Goal: Task Accomplishment & Management: Manage account settings

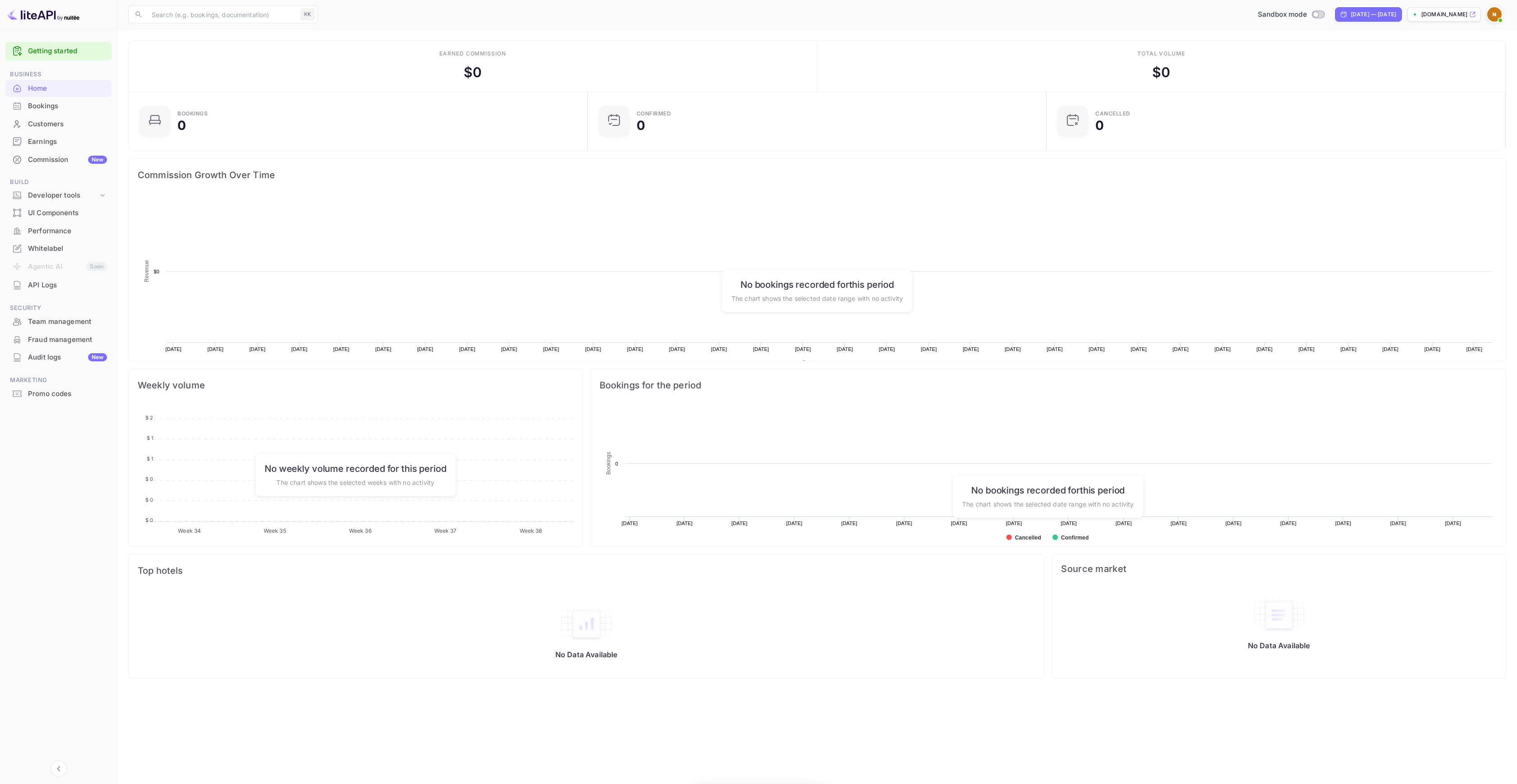
scroll to position [140, 447]
click at [1493, 13] on img at bounding box center [1494, 14] width 15 height 15
drag, startPoint x: 1410, startPoint y: 39, endPoint x: 1449, endPoint y: 39, distance: 39.0
click at [1449, 39] on div "NomadKick [DOMAIN_NAME][EMAIL_ADDRESS][DOMAIN_NAME]" at bounding box center [1451, 54] width 88 height 37
click at [1281, 77] on div at bounding box center [758, 392] width 1517 height 784
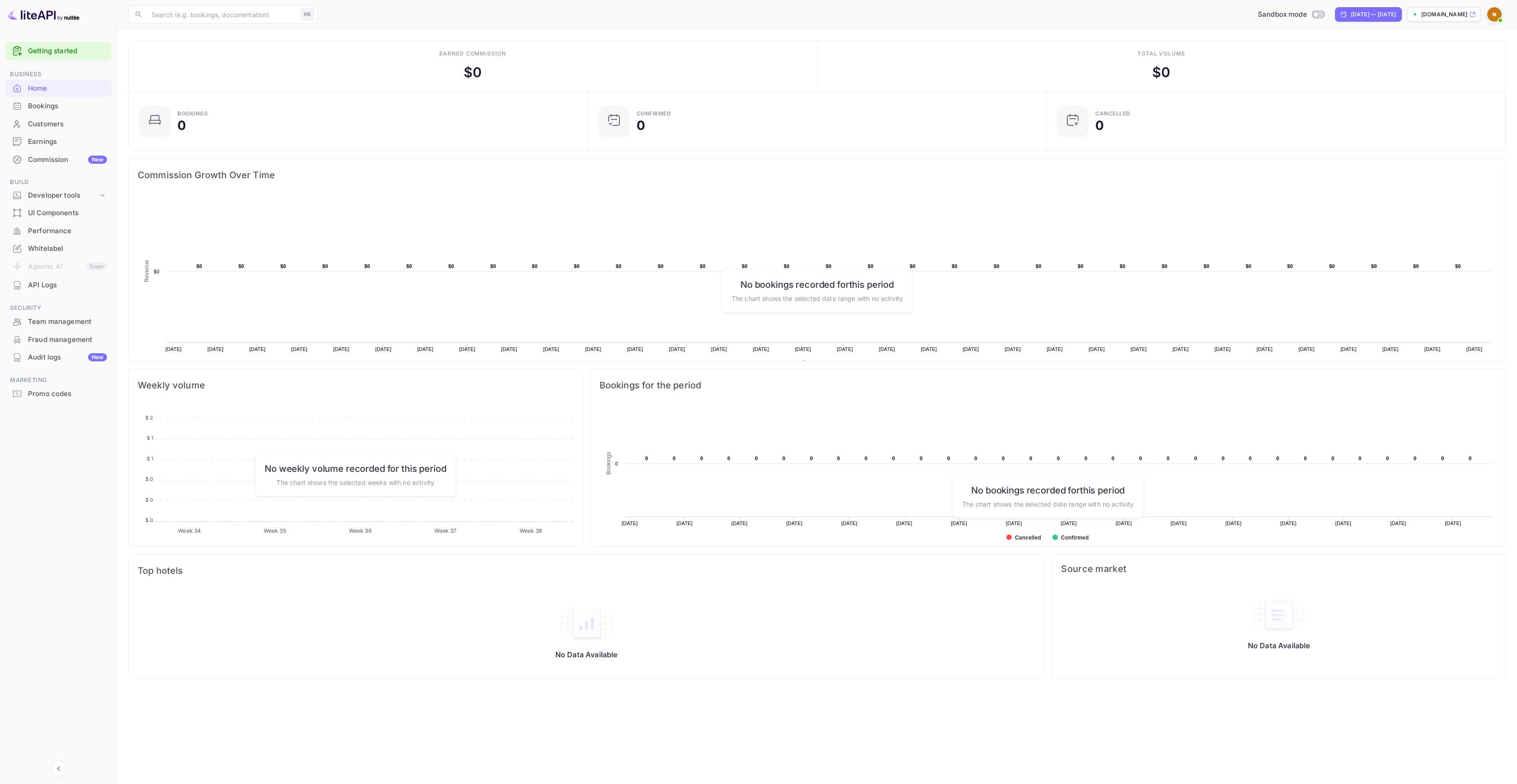
click at [287, 54] on div "Earned commission $ 0" at bounding box center [473, 66] width 689 height 51
click at [50, 252] on div "Whitelabel" at bounding box center [67, 249] width 79 height 11
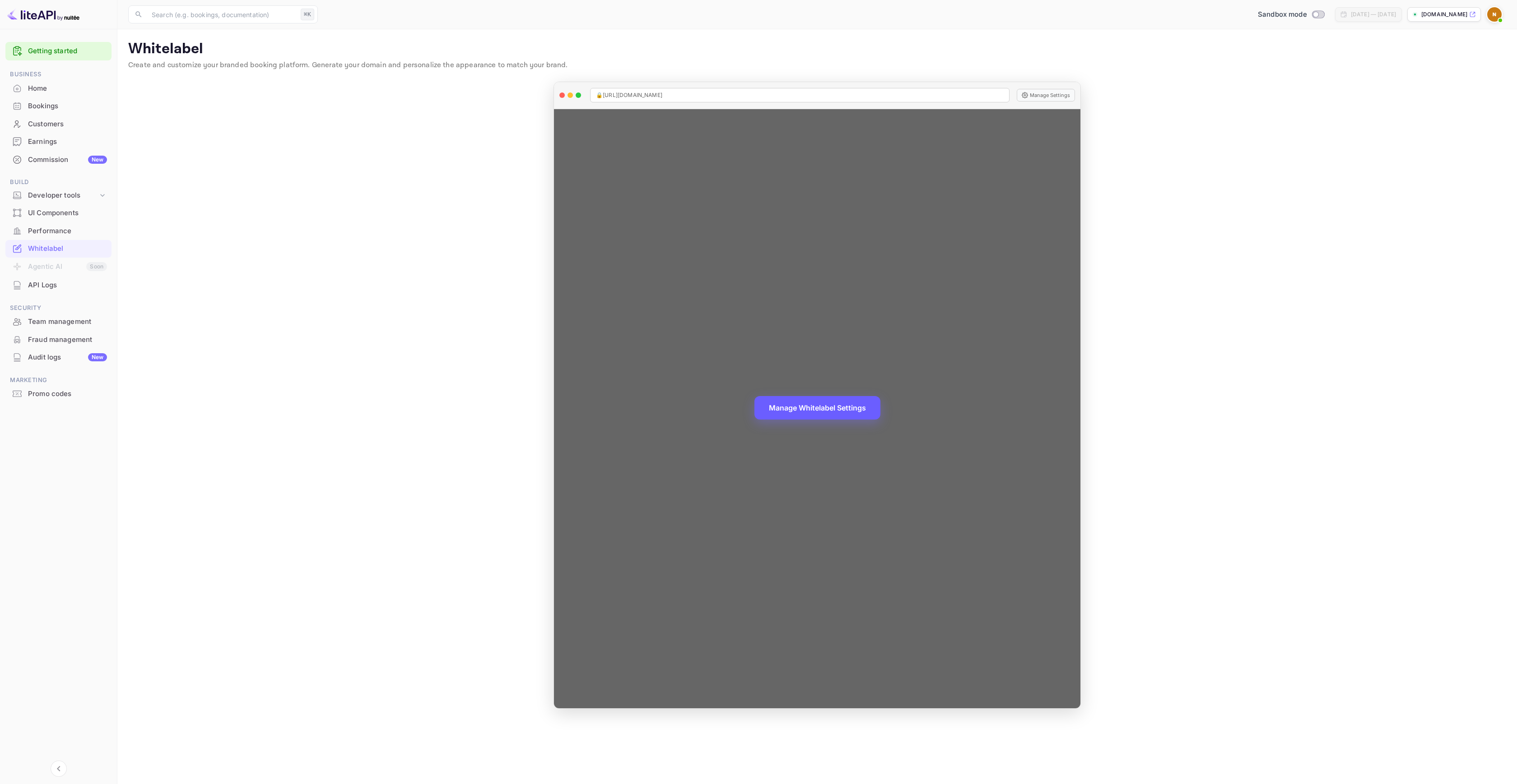
click at [836, 407] on button "Manage Whitelabel Settings" at bounding box center [817, 407] width 126 height 24
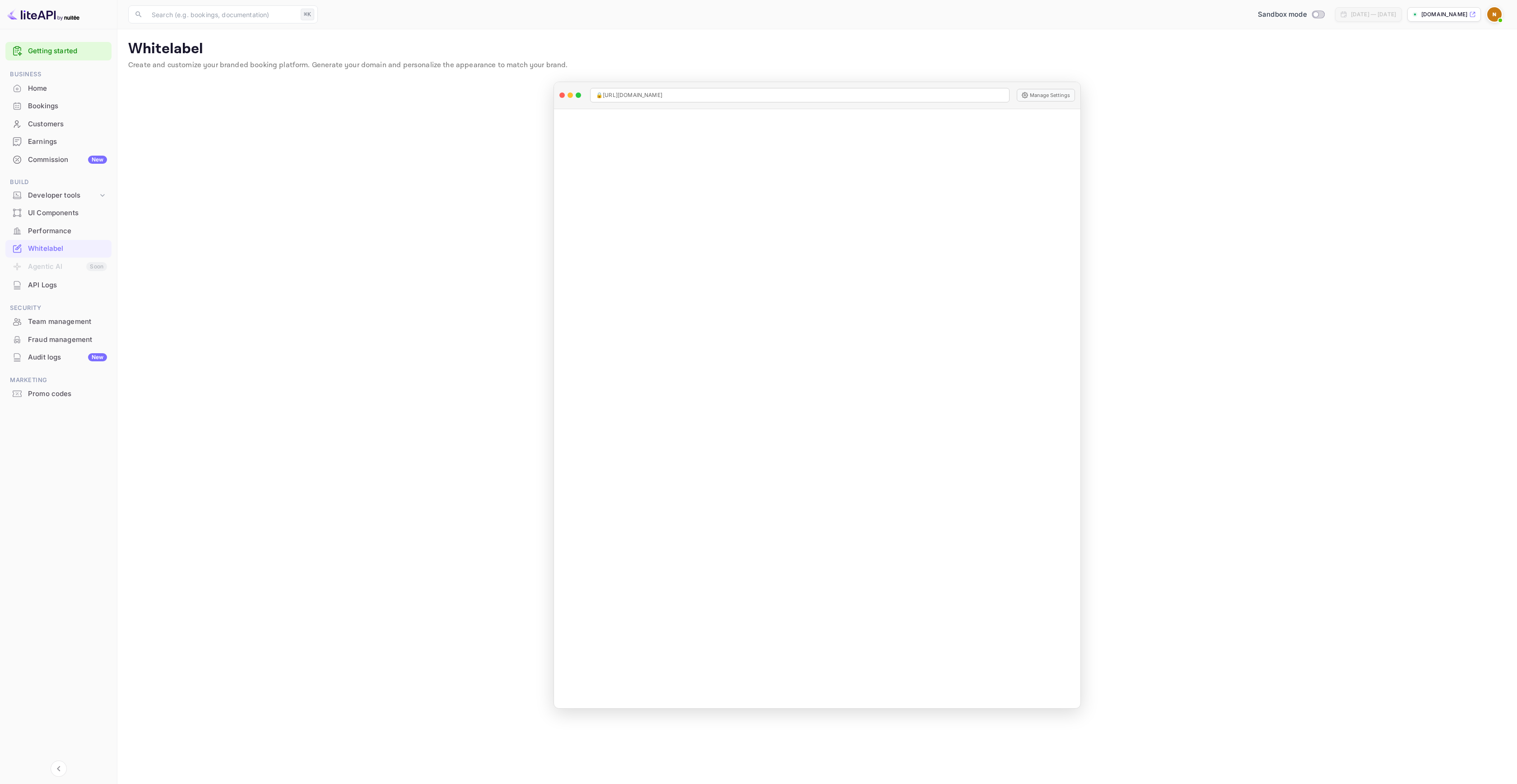
click at [1186, 208] on main "Whitelabel Create and customize your branded booking platform. Generate your do…" at bounding box center [817, 407] width 1400 height 755
click at [74, 196] on div "Developer tools" at bounding box center [63, 196] width 70 height 11
click at [60, 225] on link "API Keys" at bounding box center [62, 225] width 84 height 9
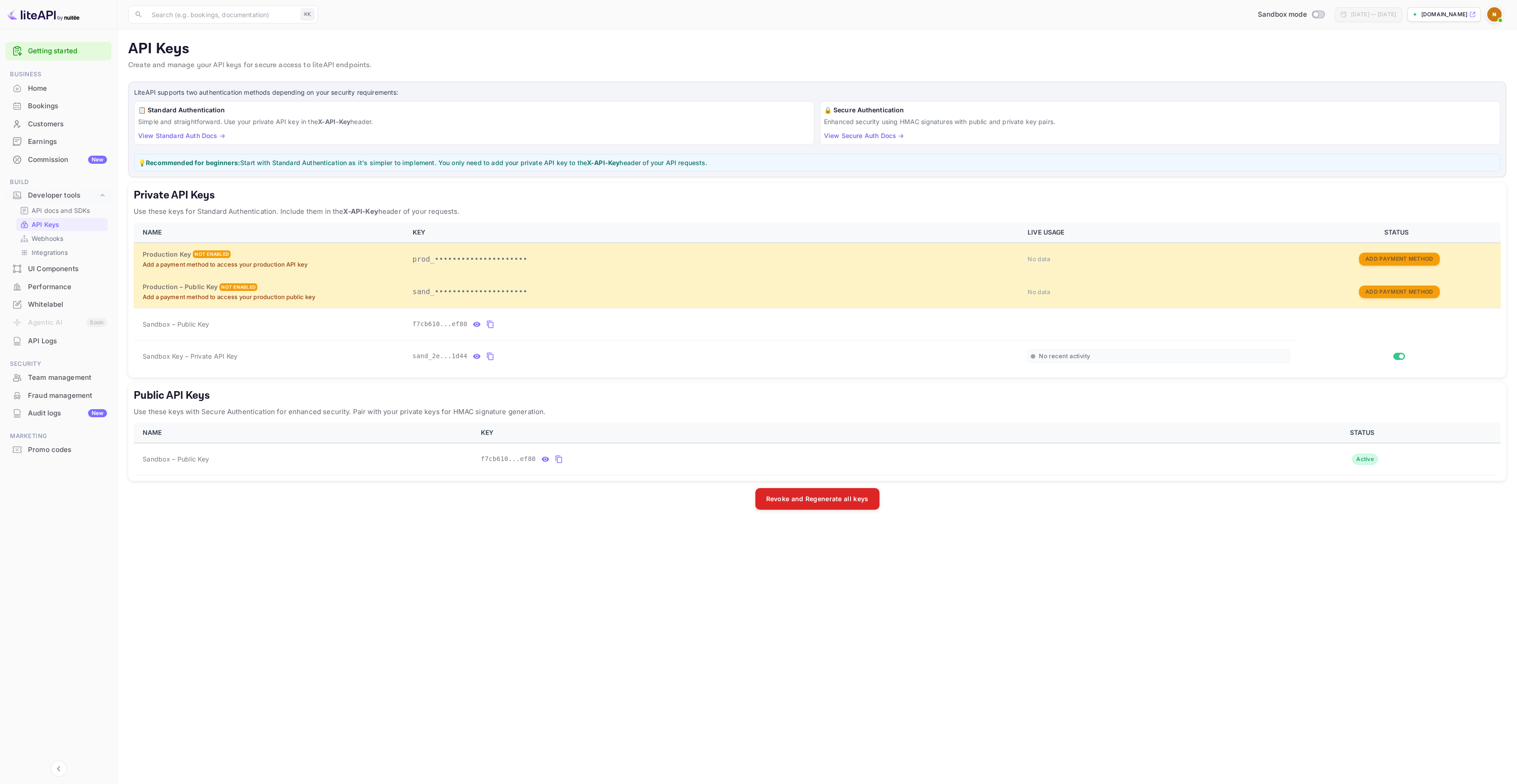
click at [56, 347] on div "API Logs" at bounding box center [58, 341] width 106 height 18
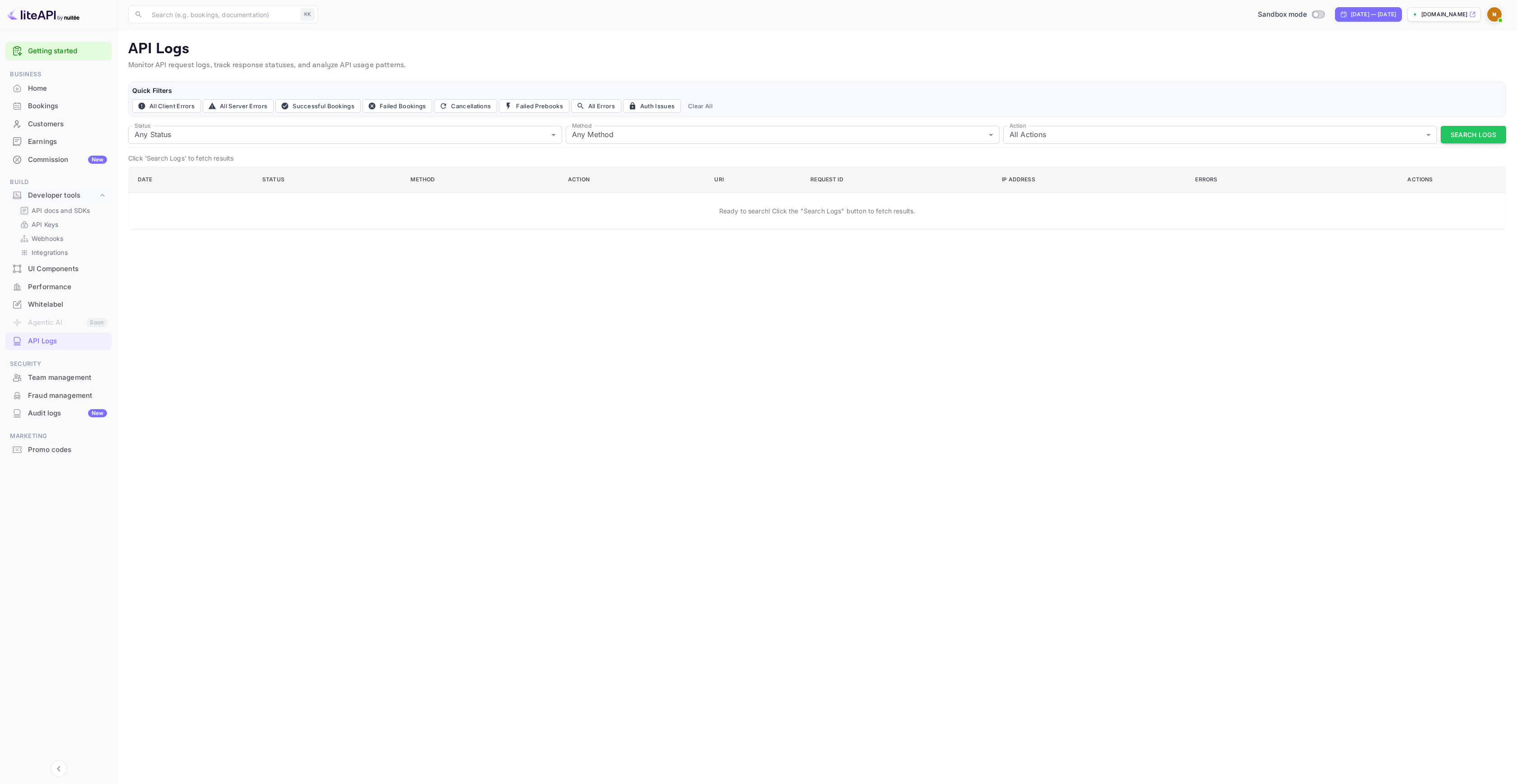
click at [825, 219] on div "Ready to search! Click the "Search Logs" button to fetch results." at bounding box center [817, 210] width 1359 height 24
click at [1494, 19] on img at bounding box center [1494, 14] width 15 height 15
click at [1413, 85] on p "Settings" at bounding box center [1414, 89] width 26 height 9
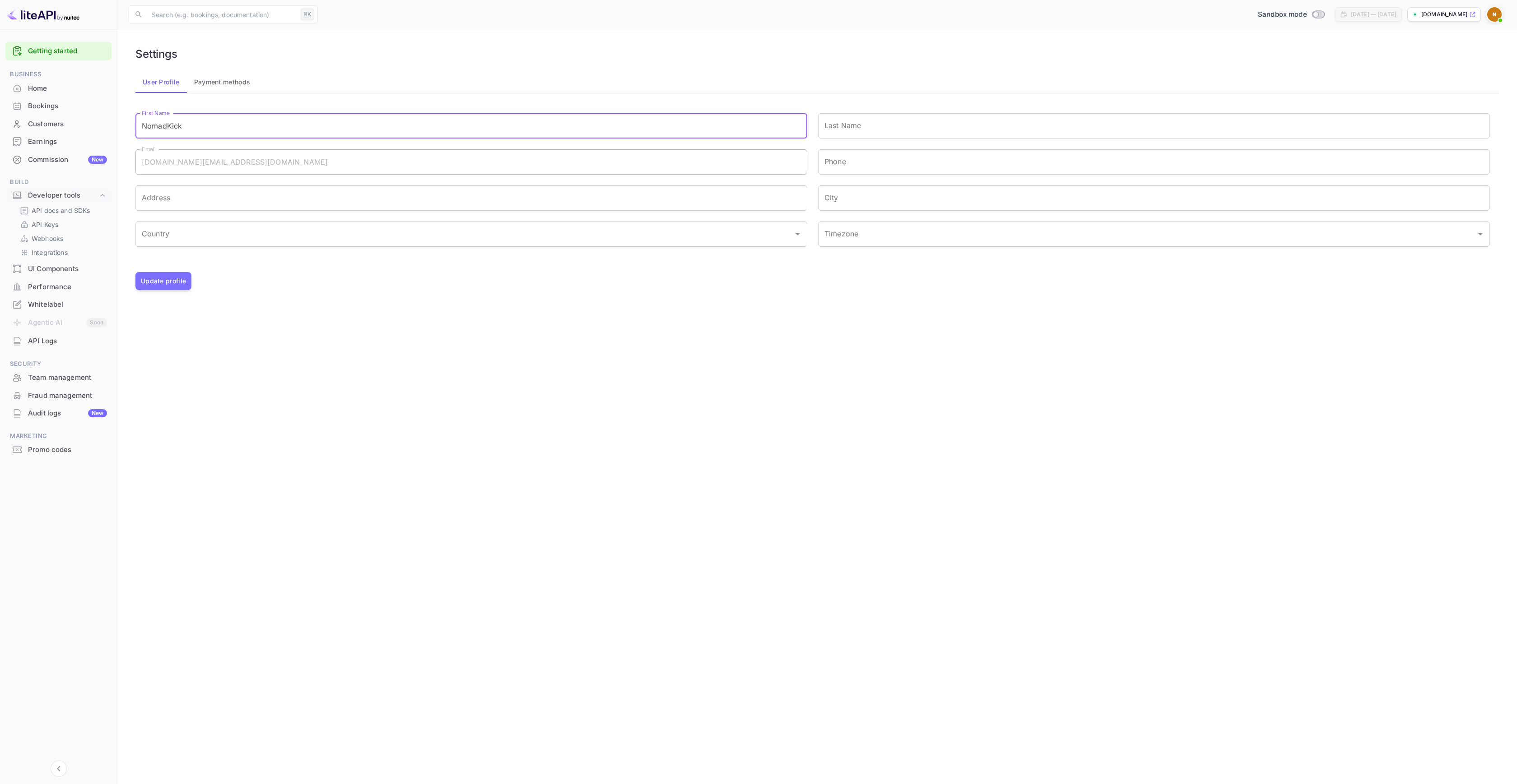
click at [270, 125] on input "NomadKick" at bounding box center [471, 125] width 672 height 25
type input "tripCheckiner"
click at [178, 278] on button "Update profile" at bounding box center [163, 281] width 56 height 18
click at [684, 56] on div "Settings" at bounding box center [817, 53] width 1363 height 13
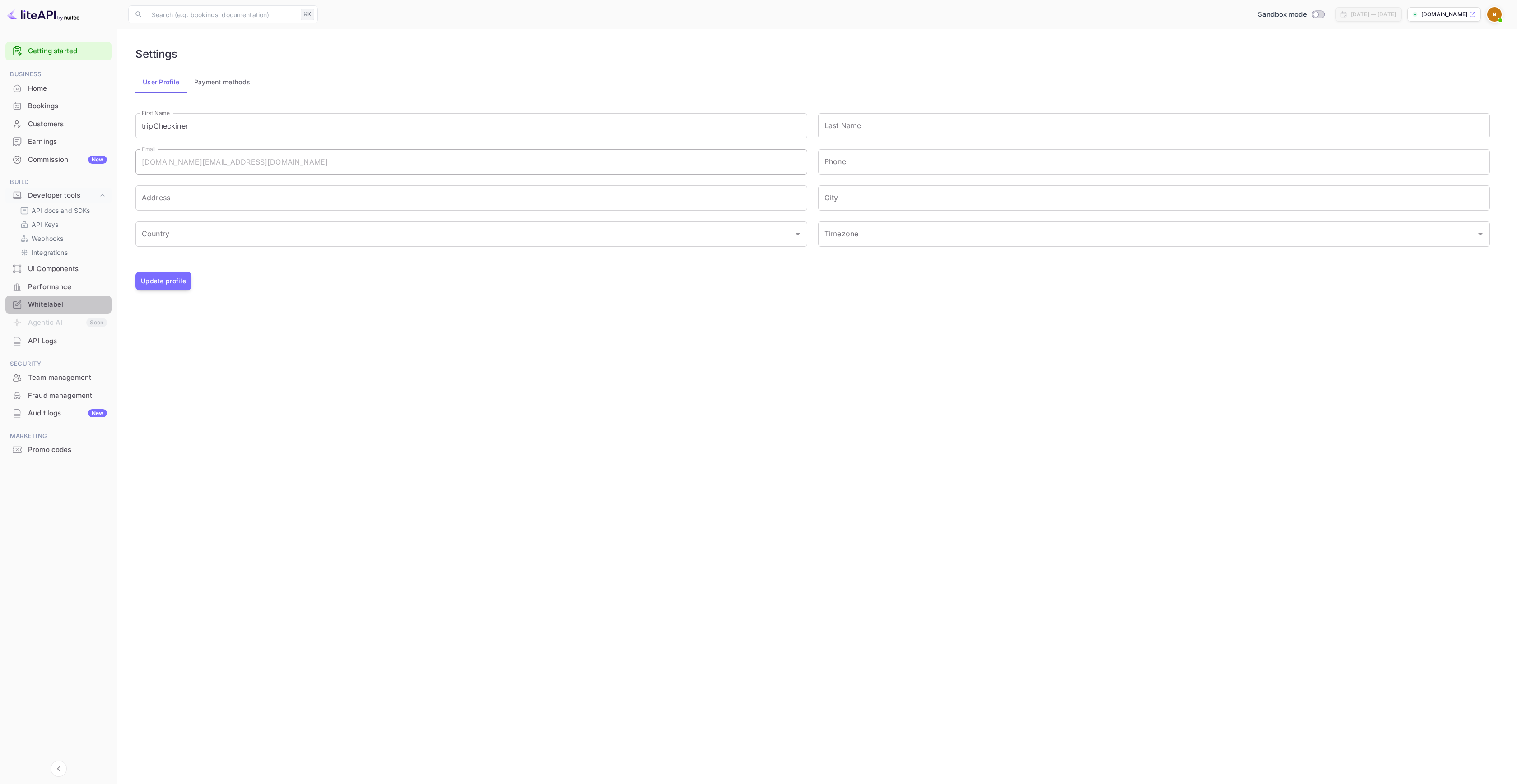
click at [56, 301] on div "Whitelabel" at bounding box center [67, 305] width 79 height 11
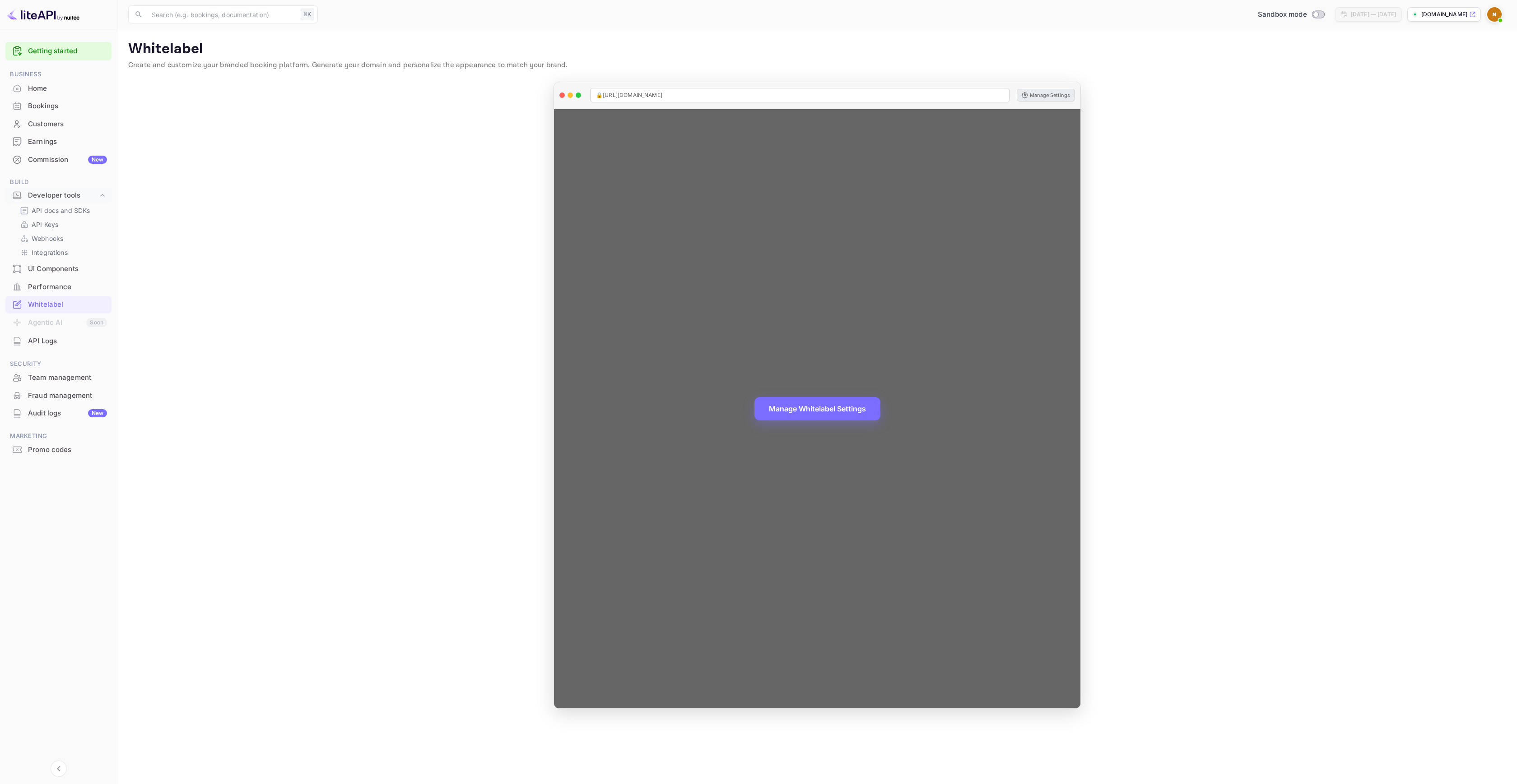
click at [1034, 94] on button "Manage Settings" at bounding box center [1046, 95] width 58 height 13
